Goal: Task Accomplishment & Management: Complete application form

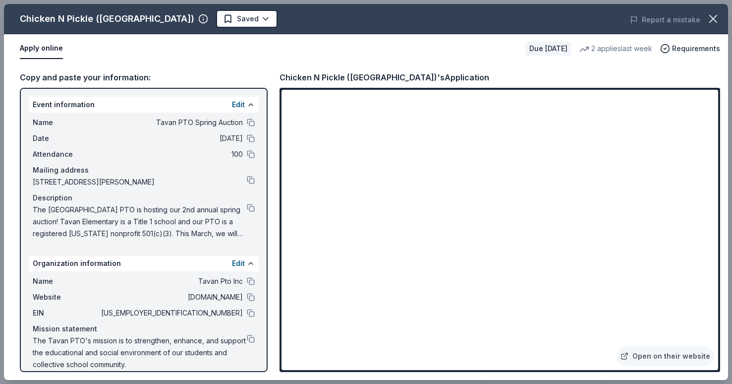
scroll to position [96, 0]
click at [255, 312] on div "Name Tavan Pto Inc Website www.tavanpto.com EIN 35-2336323 Mission statement Th…" at bounding box center [144, 322] width 230 height 103
click at [252, 313] on button at bounding box center [251, 313] width 8 height 8
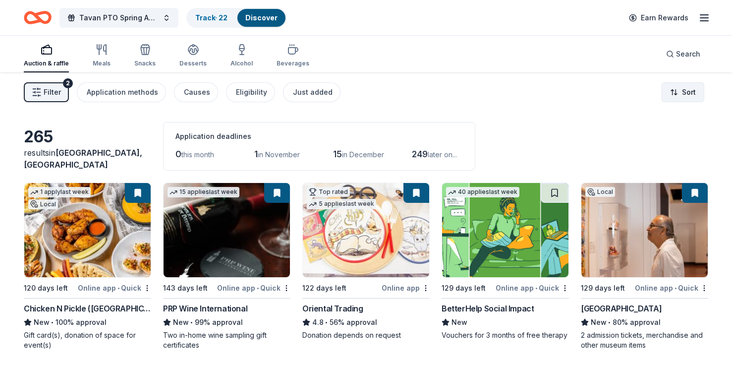
click at [691, 98] on html "Tavan PTO Spring Auction Track · 22 Discover Earn Rewards Auction & raffle Meal…" at bounding box center [366, 184] width 732 height 368
click at [584, 93] on html "Tavan PTO Spring Auction Track · 22 Discover Earn Rewards Auction & raffle Meal…" at bounding box center [366, 184] width 732 height 368
click at [309, 95] on div "Just added" at bounding box center [313, 92] width 40 height 12
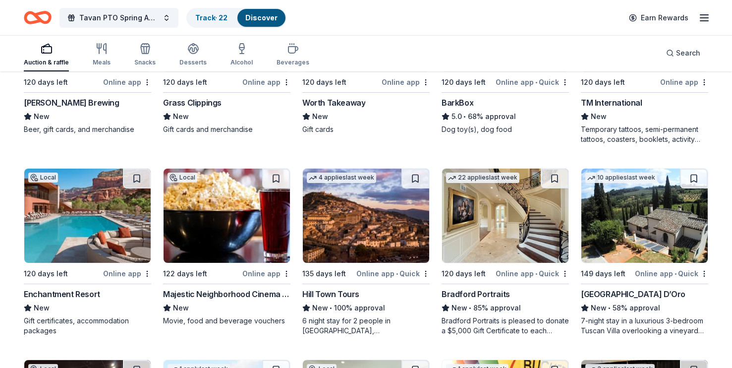
scroll to position [400, 0]
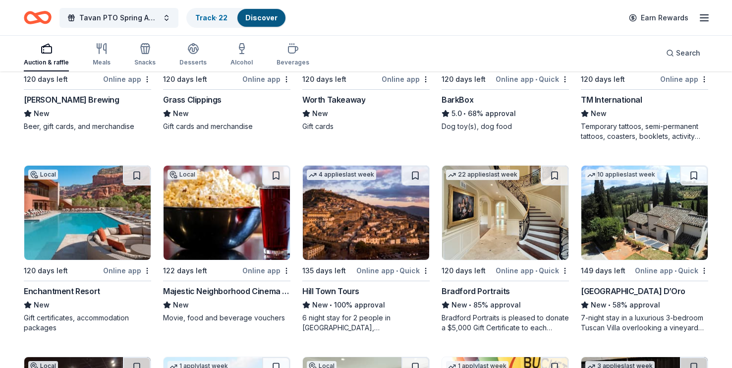
click at [125, 264] on div "Local 120 days left Online app Enchantment Resort New Gift certificates, accomm…" at bounding box center [87, 249] width 127 height 168
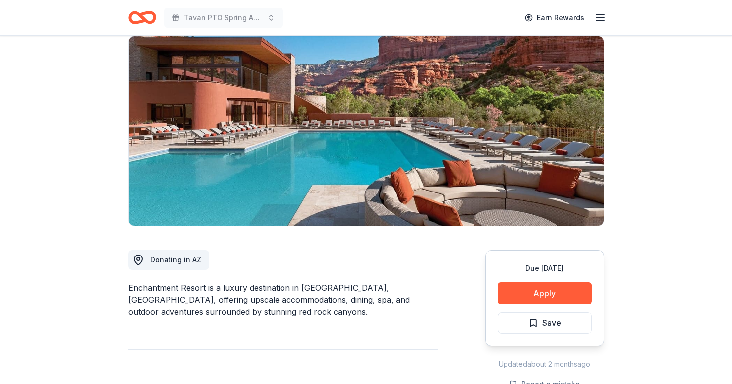
scroll to position [89, 0]
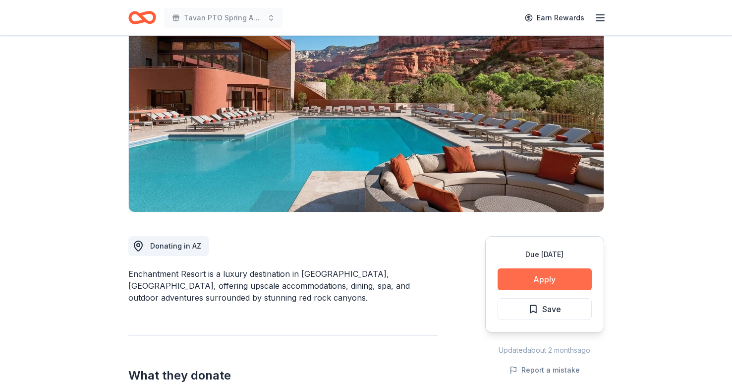
click at [569, 276] on button "Apply" at bounding box center [545, 279] width 94 height 22
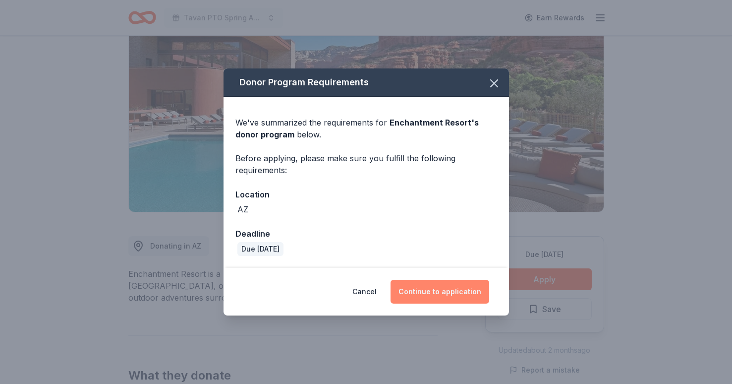
click at [443, 288] on button "Continue to application" at bounding box center [440, 292] width 99 height 24
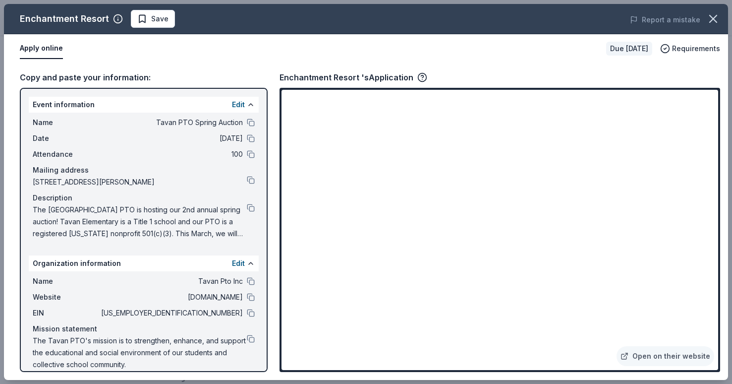
click at [79, 0] on div "Enchantment Resort Save Report a mistake Apply online Due [DATE] Requirements C…" at bounding box center [366, 192] width 732 height 384
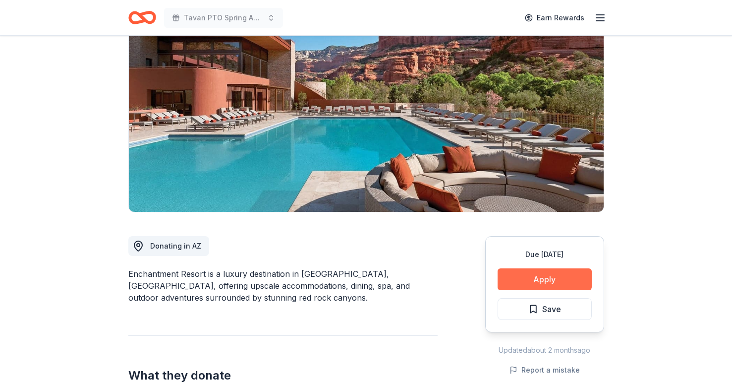
click at [566, 274] on button "Apply" at bounding box center [545, 279] width 94 height 22
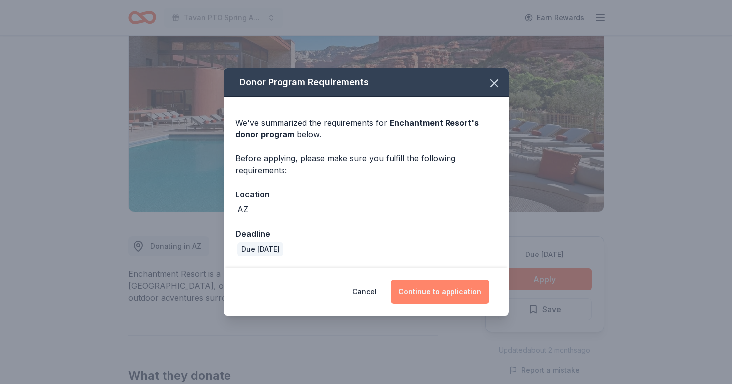
click at [459, 287] on button "Continue to application" at bounding box center [440, 292] width 99 height 24
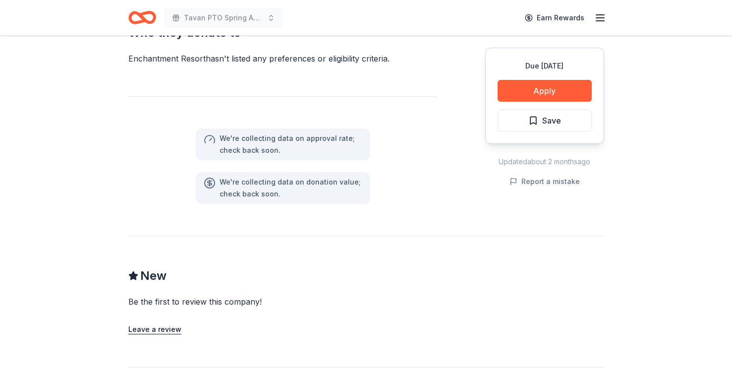
scroll to position [599, 0]
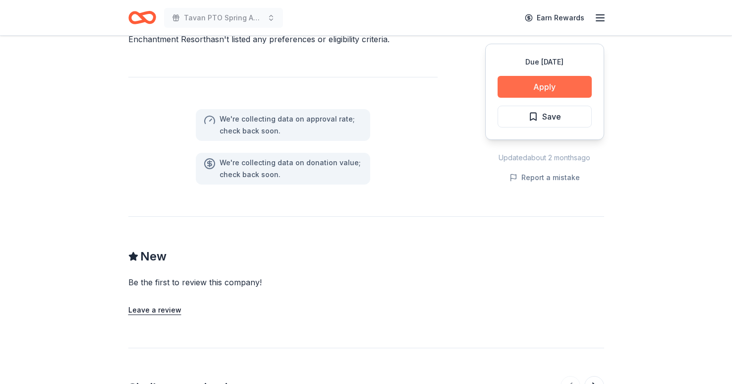
click at [525, 83] on button "Apply" at bounding box center [545, 87] width 94 height 22
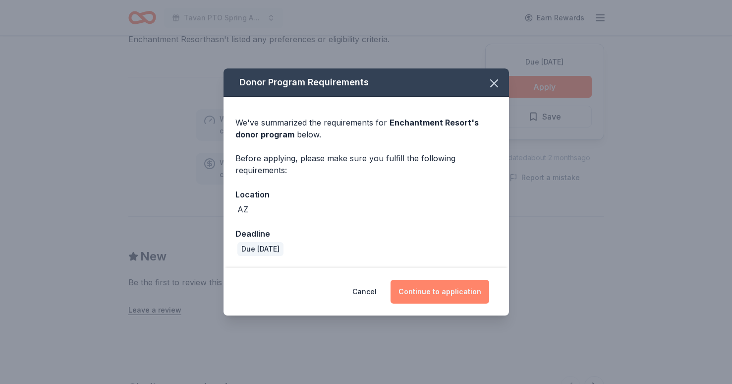
click at [436, 290] on button "Continue to application" at bounding box center [440, 292] width 99 height 24
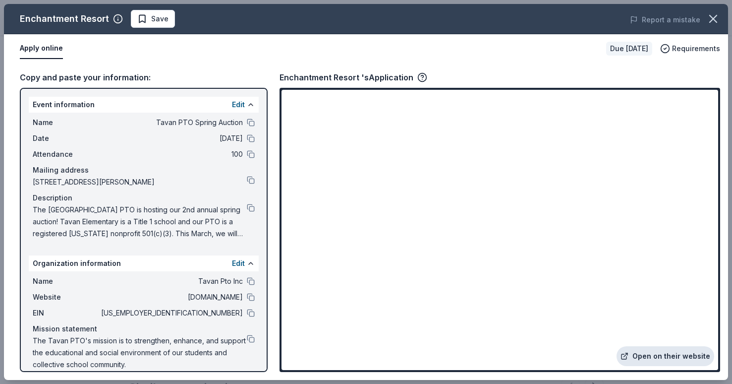
click at [660, 357] on link "Open on their website" at bounding box center [666, 356] width 98 height 20
